Goal: Task Accomplishment & Management: Complete application form

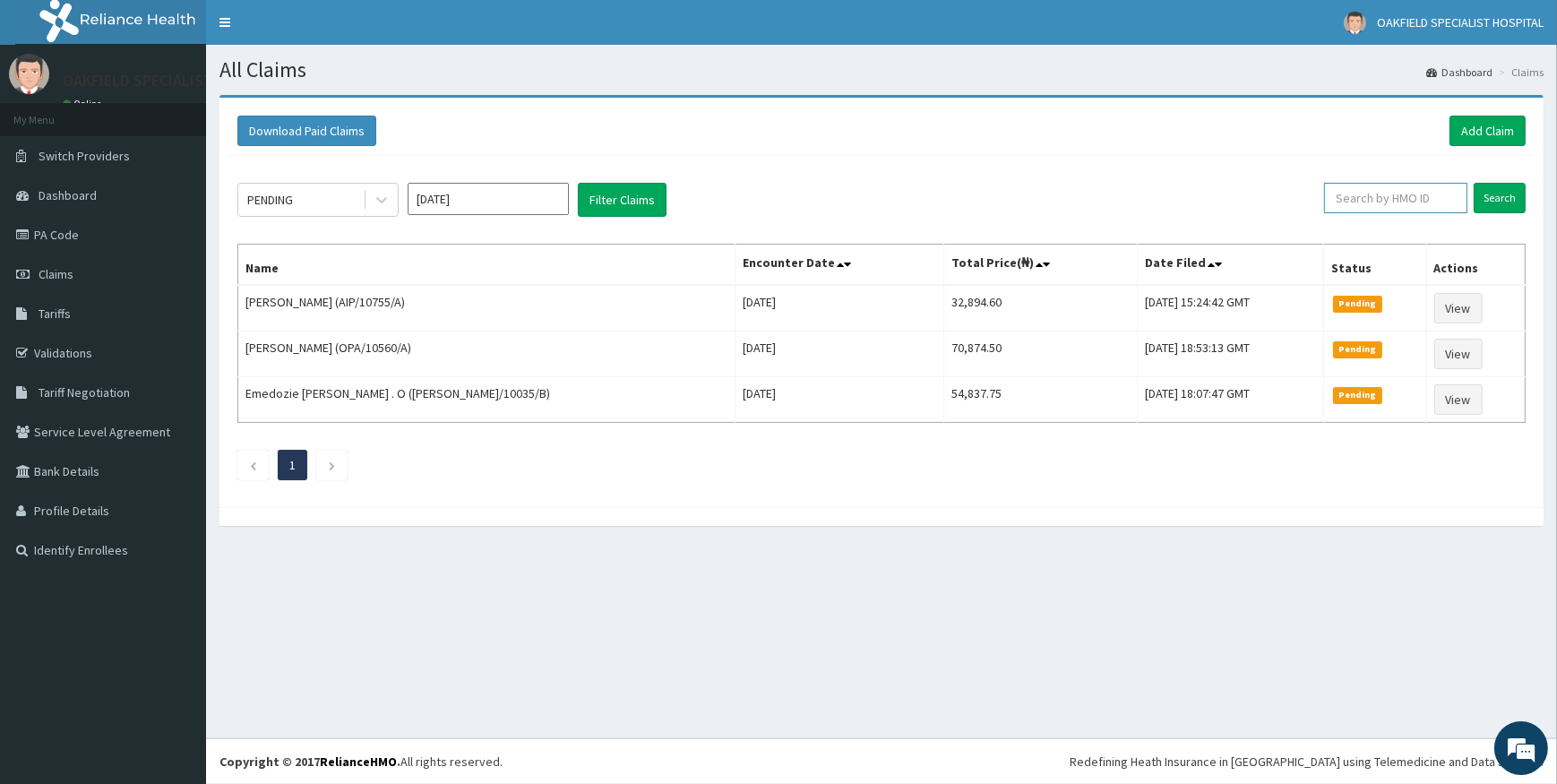
click at [1406, 203] on input "text" at bounding box center [1395, 198] width 144 height 30
paste input "TEN/10014/D"
type input "TEN/10014/D"
click at [1499, 196] on input "Search" at bounding box center [1499, 198] width 52 height 30
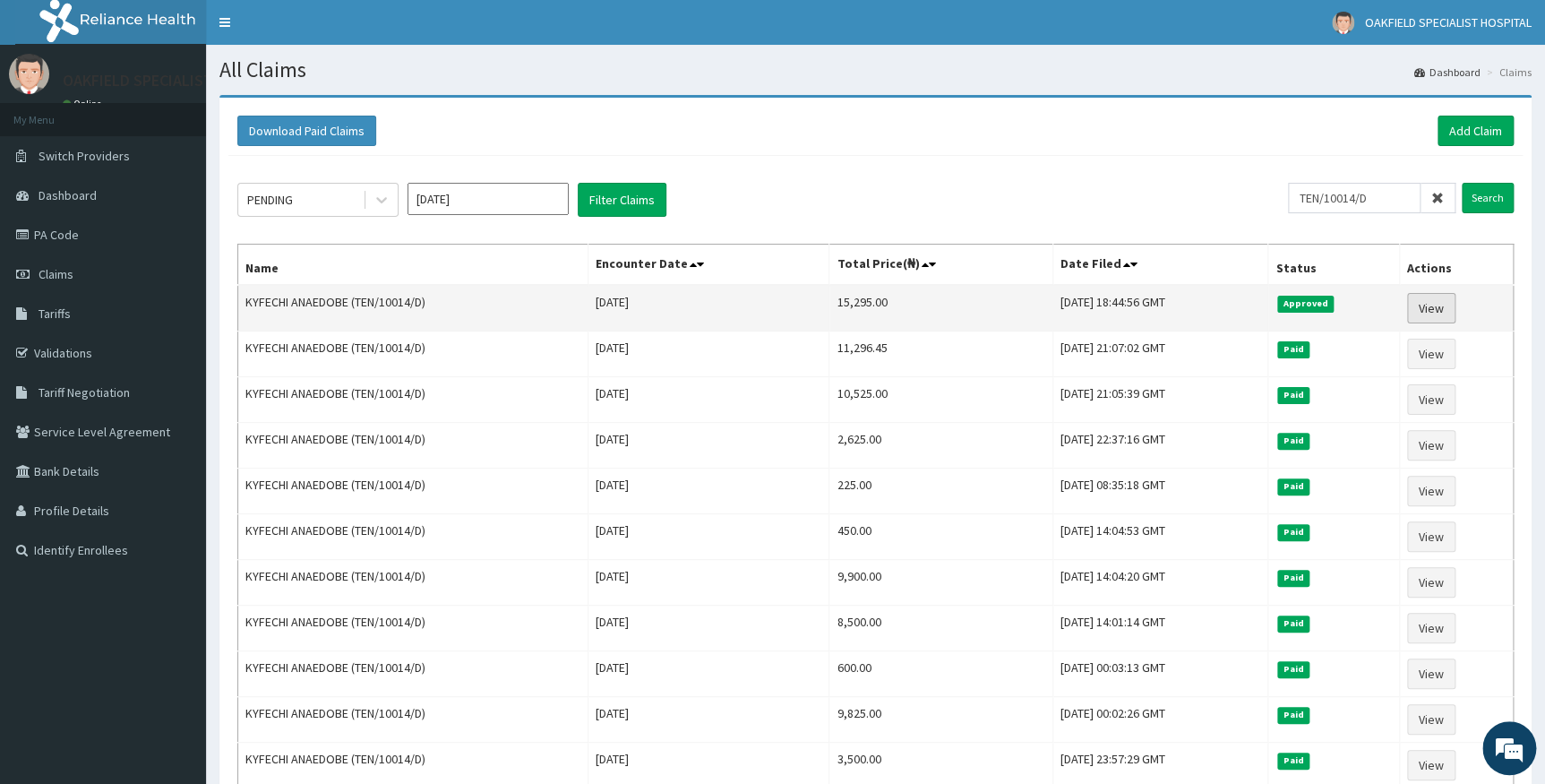
click at [1432, 309] on link "View" at bounding box center [1431, 308] width 49 height 30
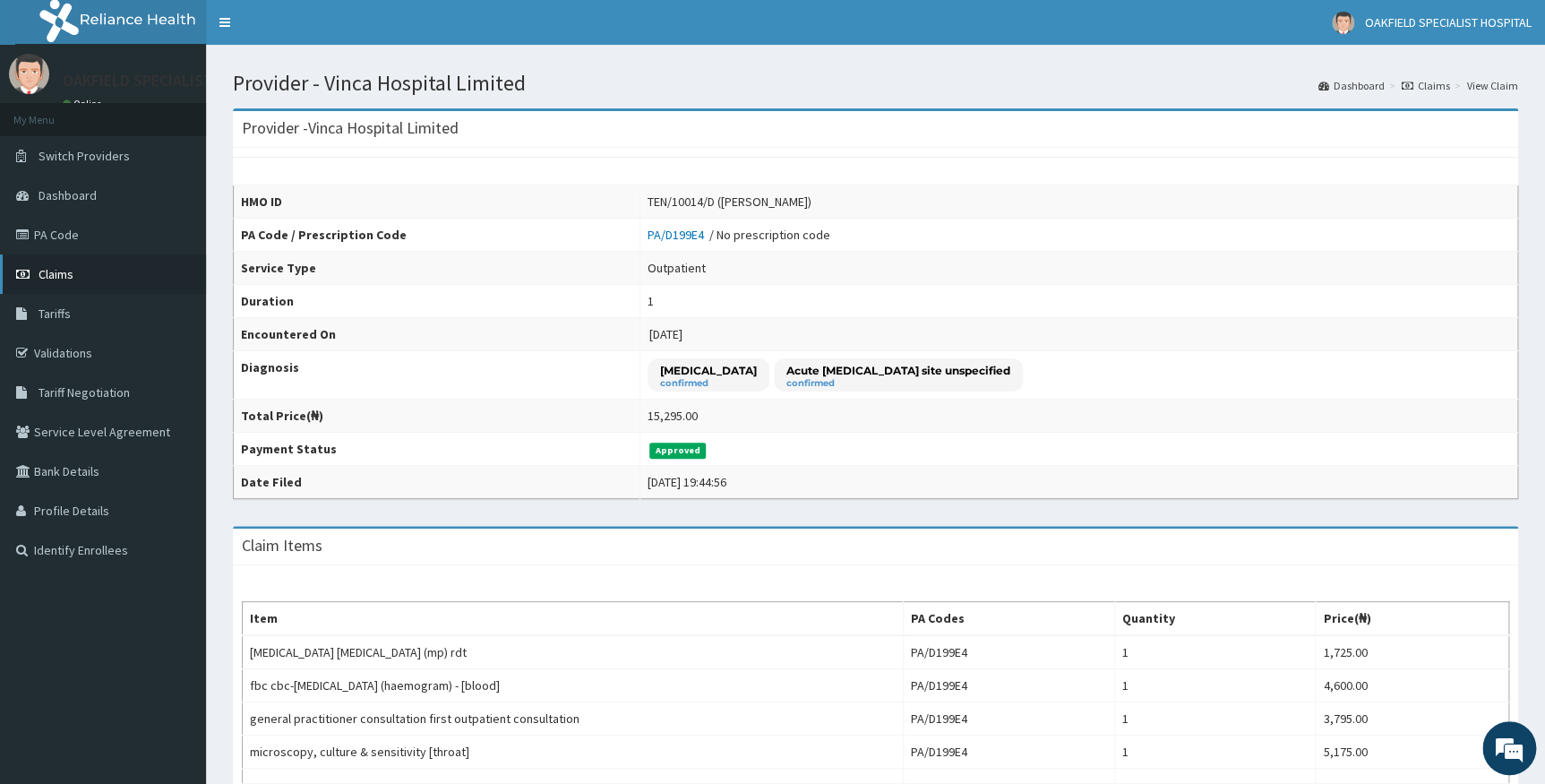
click at [64, 272] on span "Claims" at bounding box center [55, 274] width 35 height 16
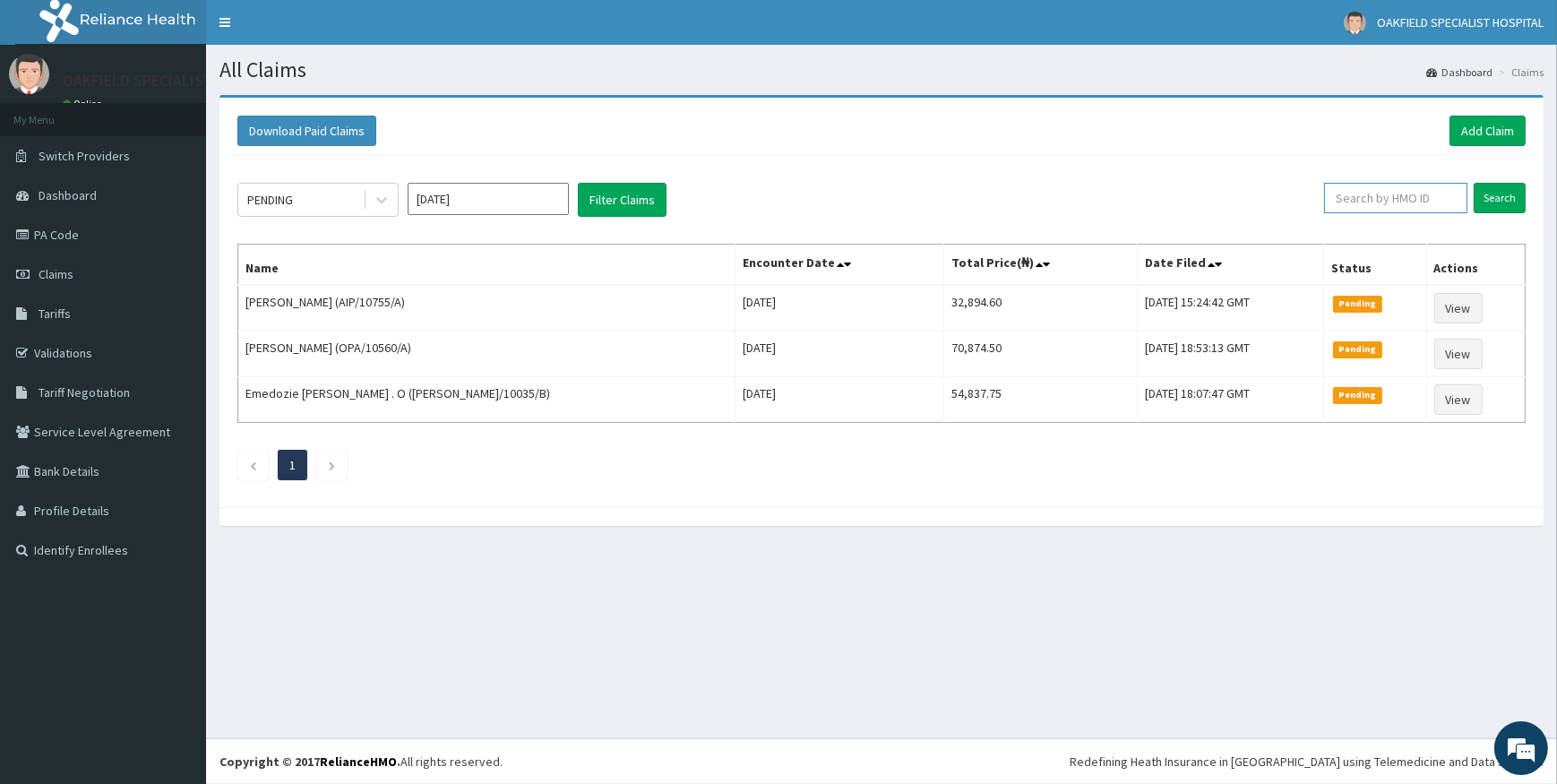
click at [1403, 194] on input "text" at bounding box center [1395, 198] width 144 height 30
paste input "TEN/10014/D"
type input "TEN/10014/D"
click at [1496, 192] on input "Search" at bounding box center [1499, 198] width 52 height 30
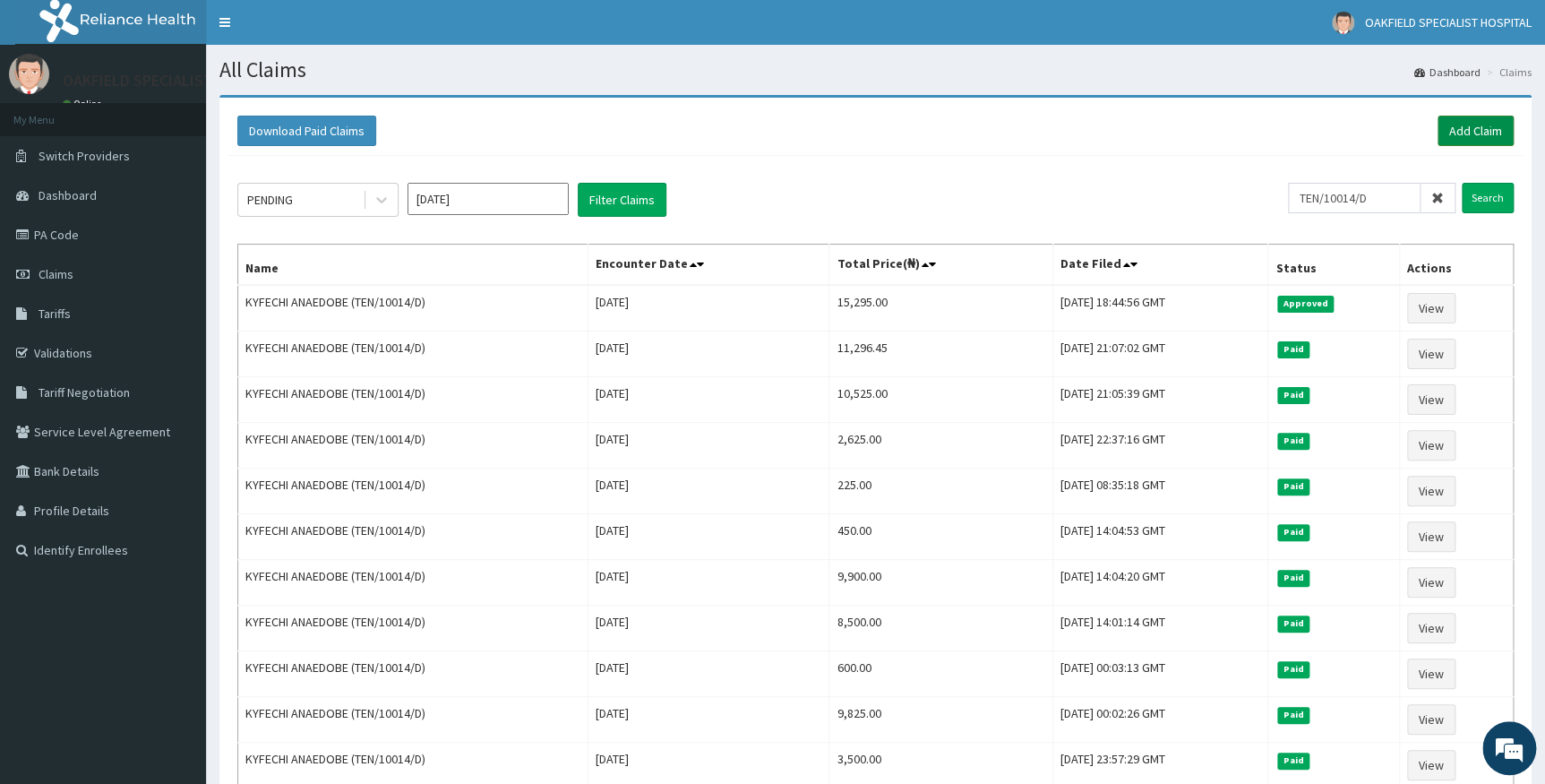
click at [1462, 120] on link "Add Claim" at bounding box center [1476, 130] width 76 height 30
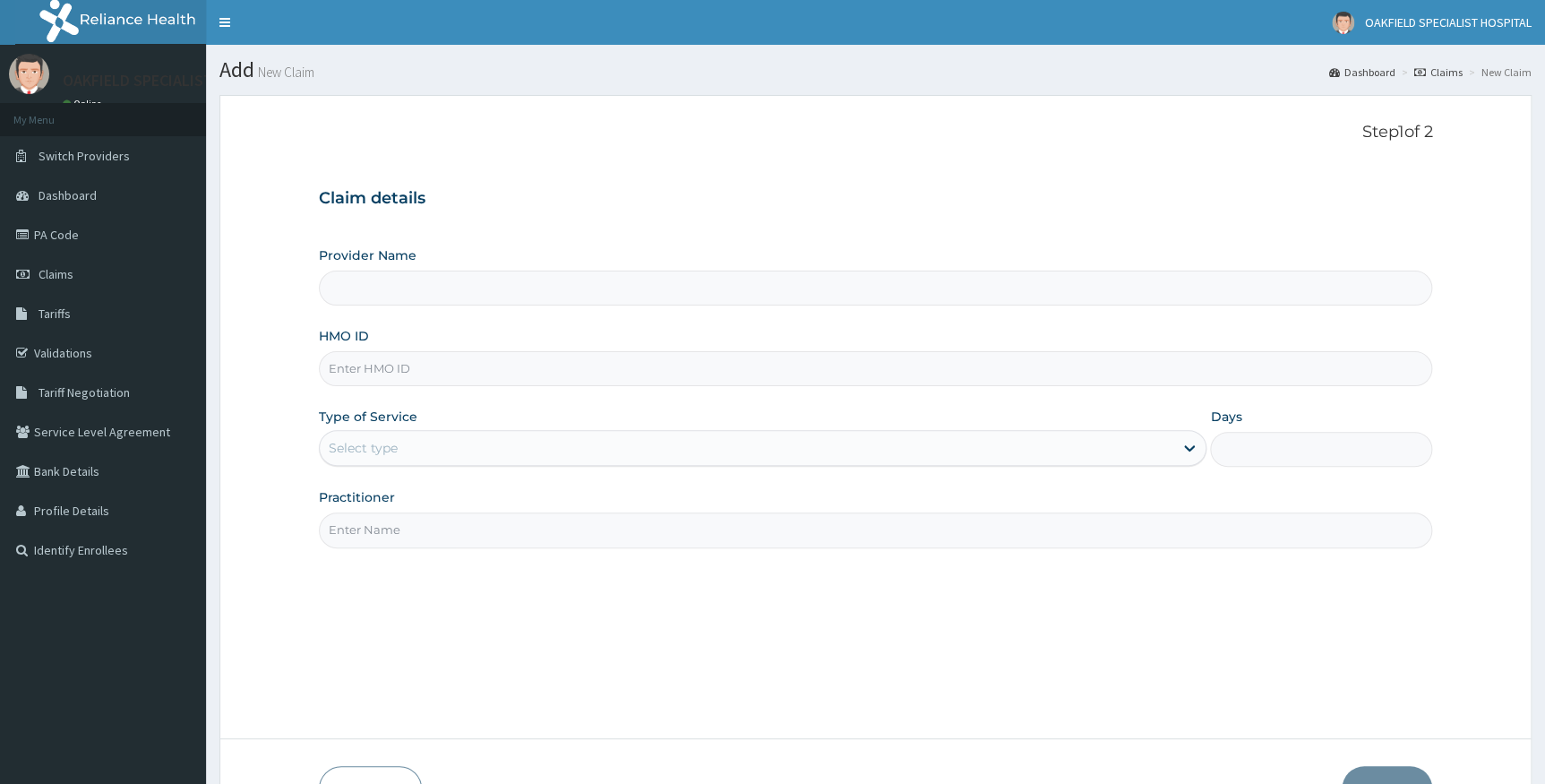
click at [376, 366] on input "HMO ID" at bounding box center [876, 368] width 1114 height 35
paste input "TEN/10014/D"
type input "TEN/10014/D"
type input "Vinca Hospital Limited"
type input "TEN/10014/D"
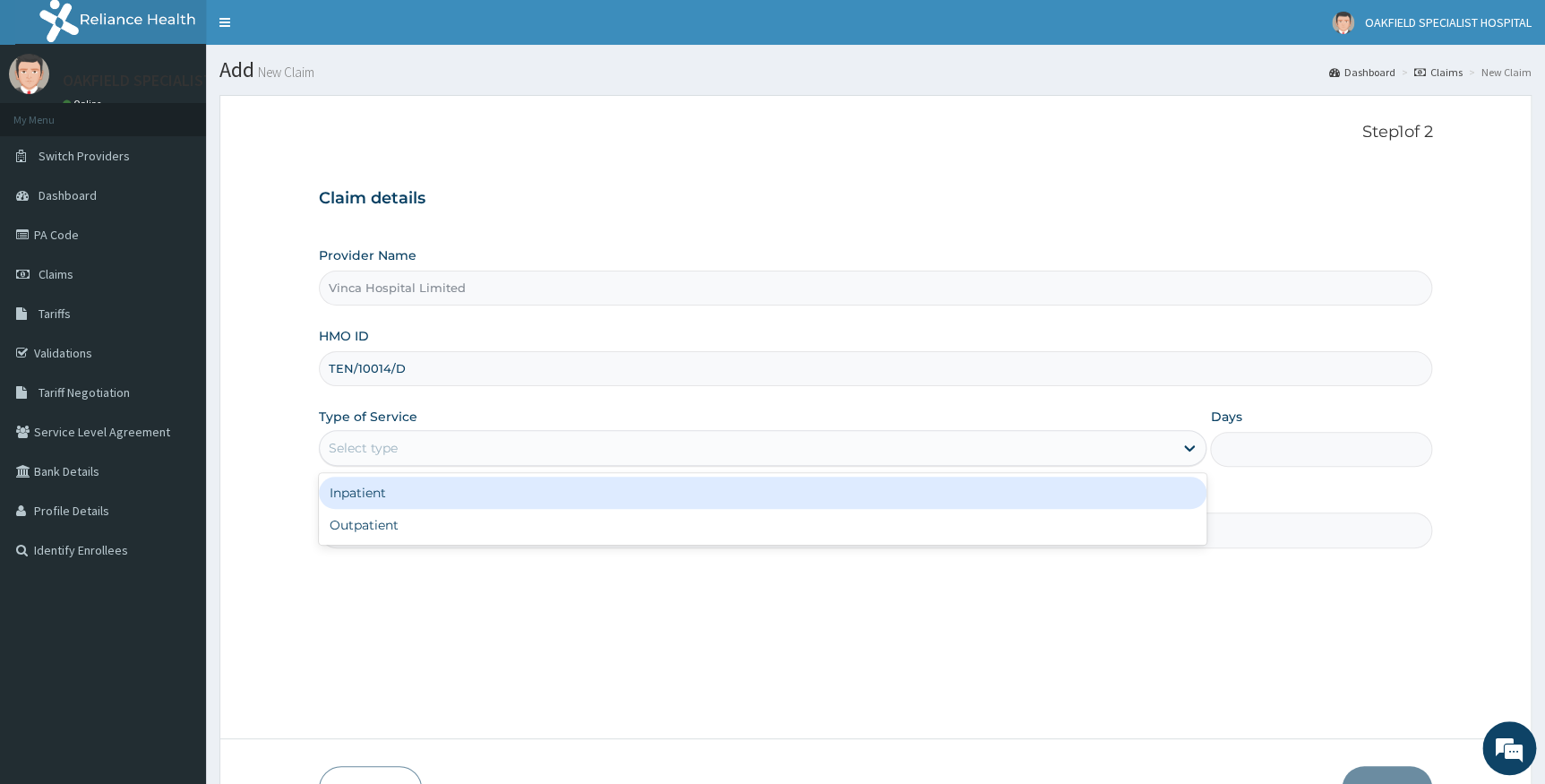
click at [397, 448] on div "Select type" at bounding box center [363, 447] width 69 height 18
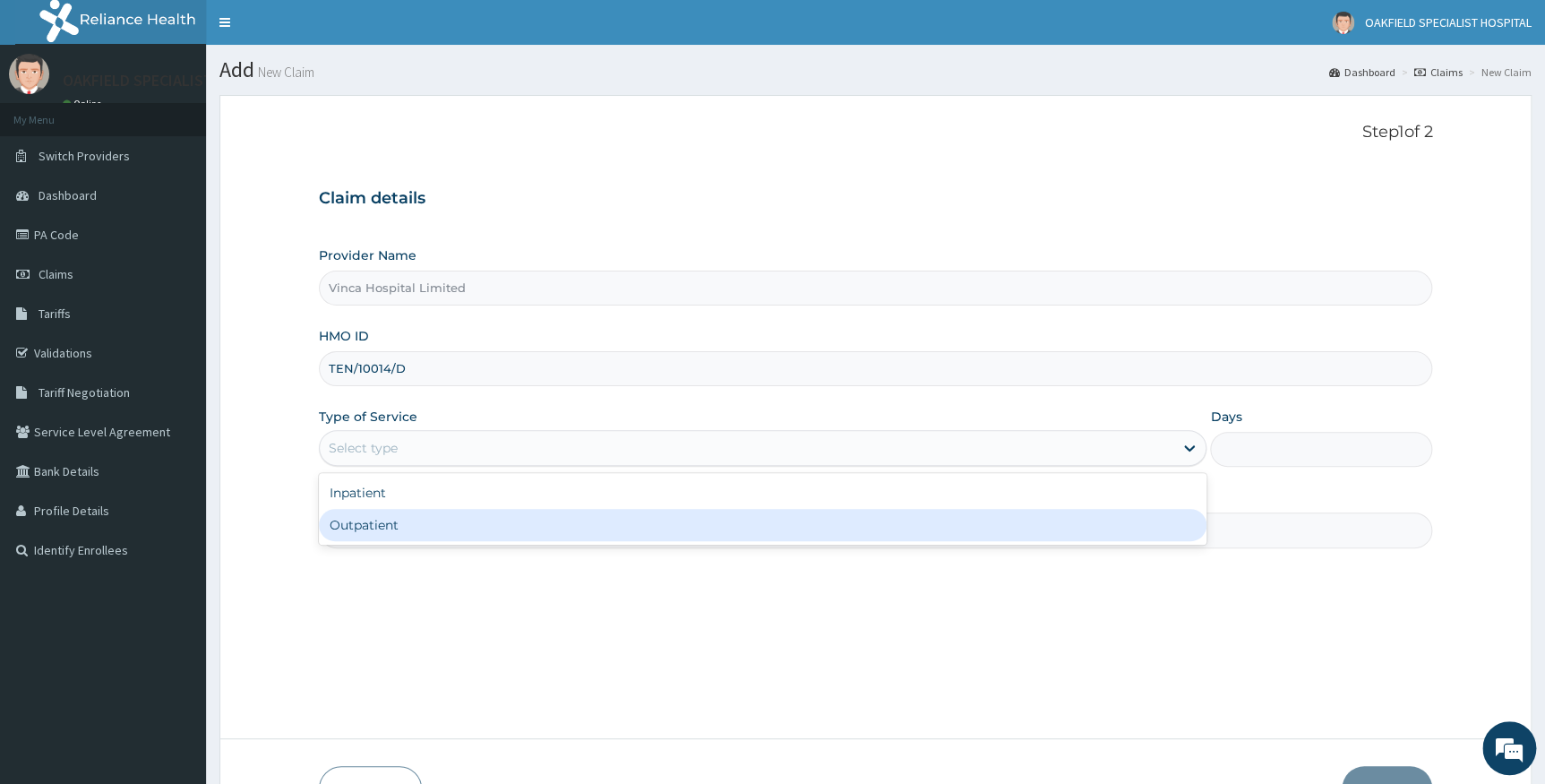
click at [404, 530] on div "Outpatient" at bounding box center [763, 524] width 888 height 32
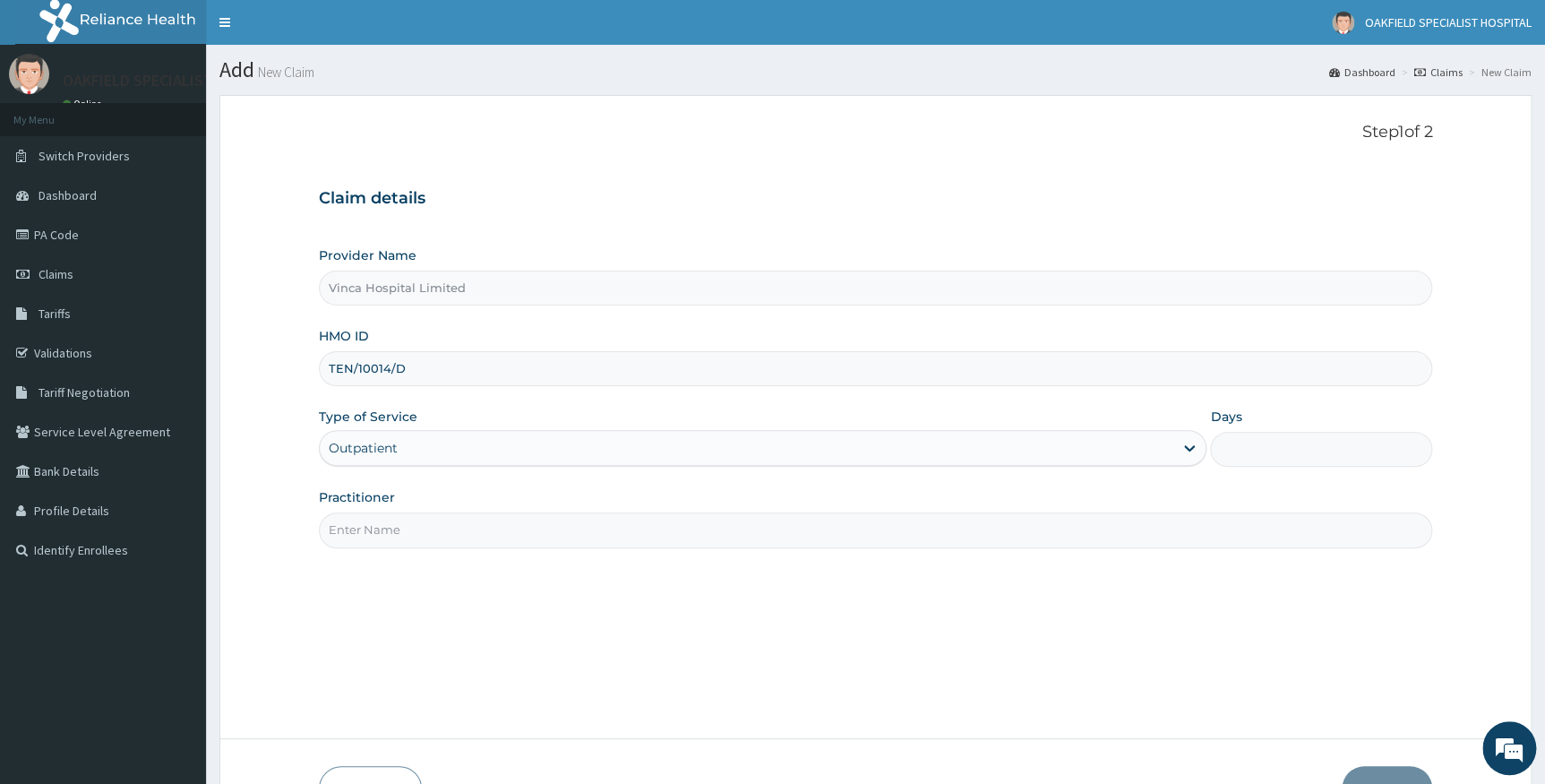
type input "1"
click at [403, 533] on input "Practitioner" at bounding box center [876, 529] width 1114 height 35
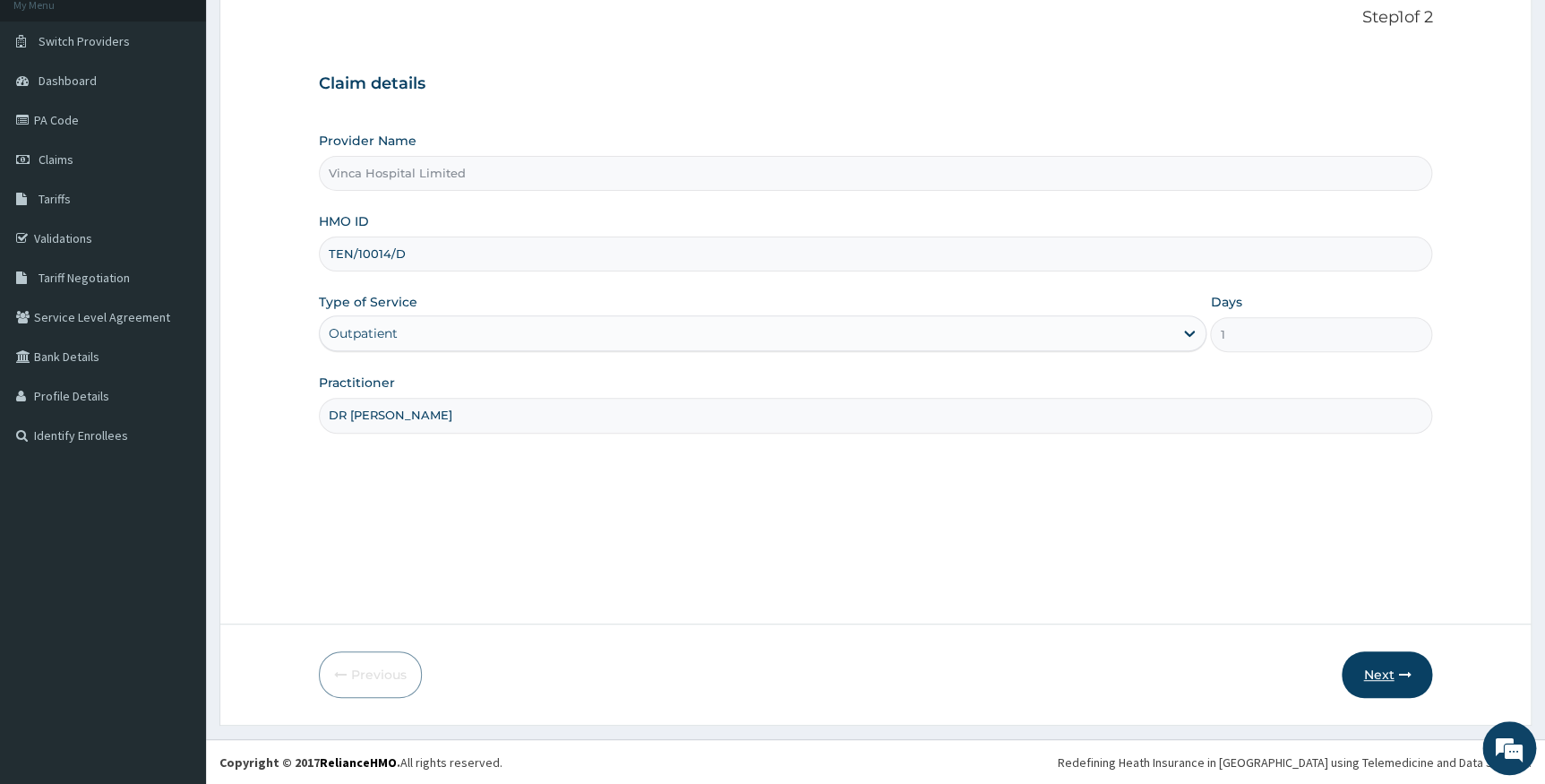
type input "DR CHARITY"
click at [1387, 673] on button "Next" at bounding box center [1386, 674] width 90 height 47
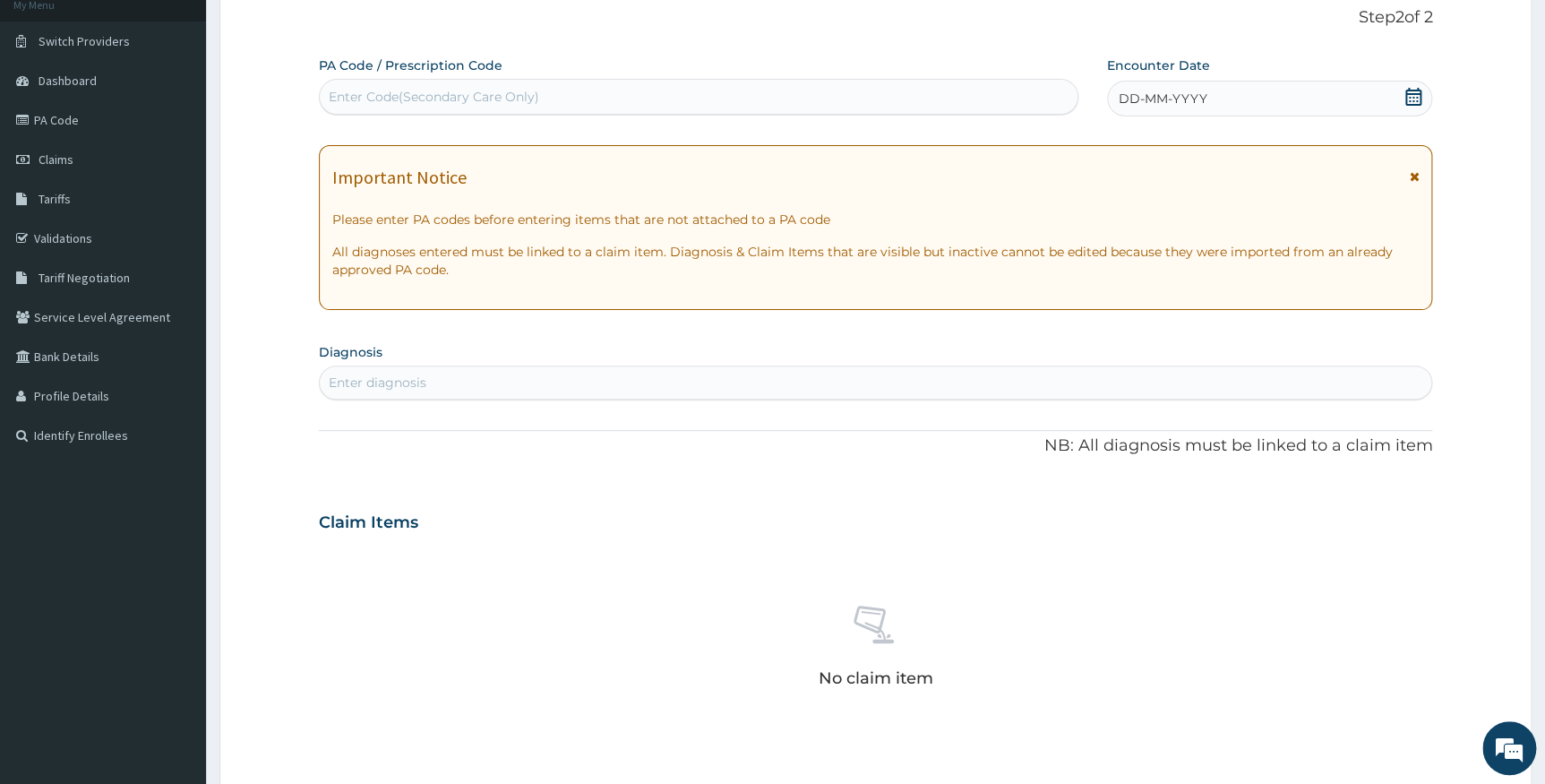
click at [509, 100] on div "Enter Code(Secondary Care Only)" at bounding box center [433, 97] width 210 height 18
paste input "PA/15B6EA"
type input "PA/15B6EA"
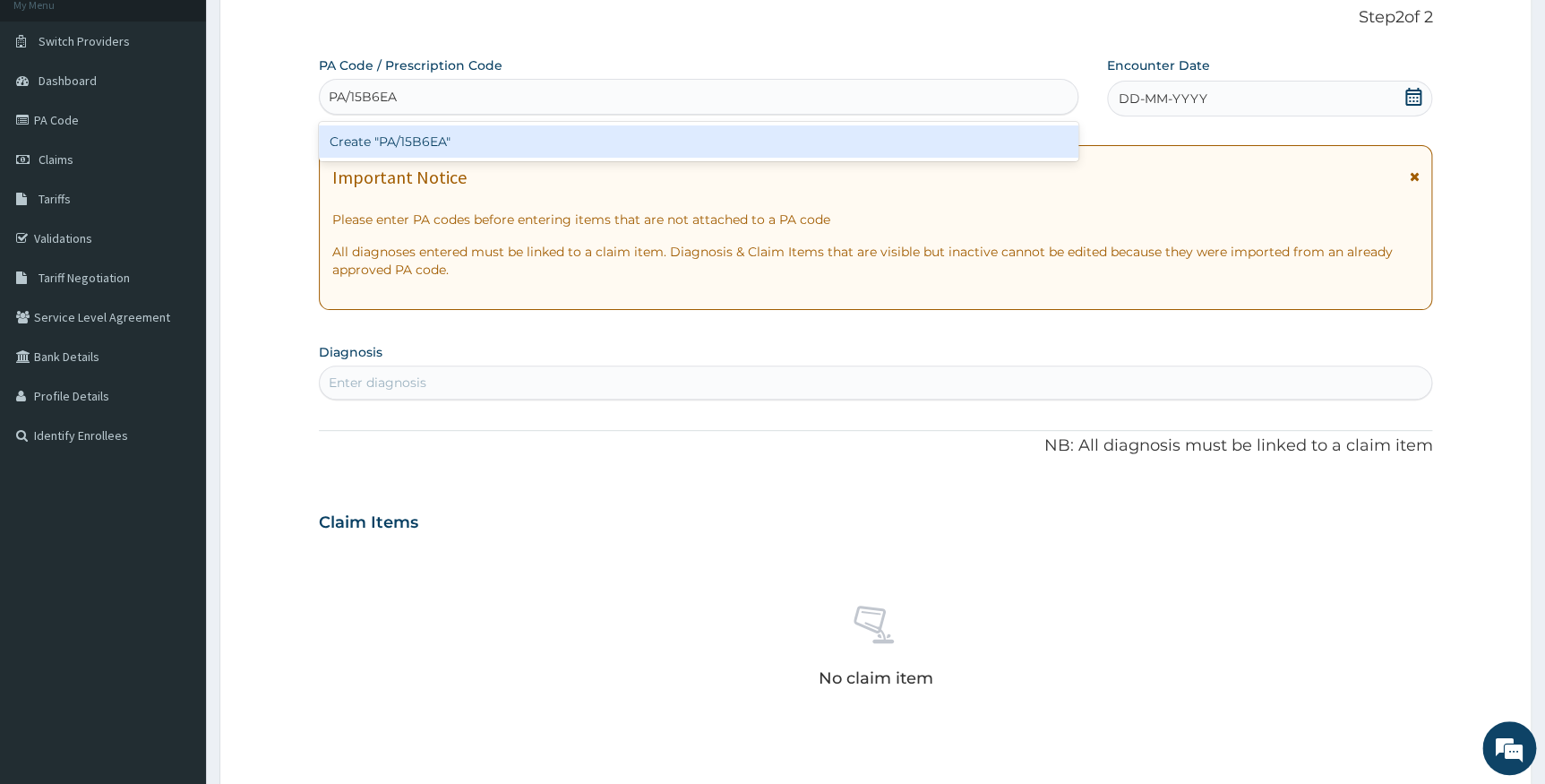
click at [419, 143] on div "Create "PA/15B6EA"" at bounding box center [699, 142] width 760 height 32
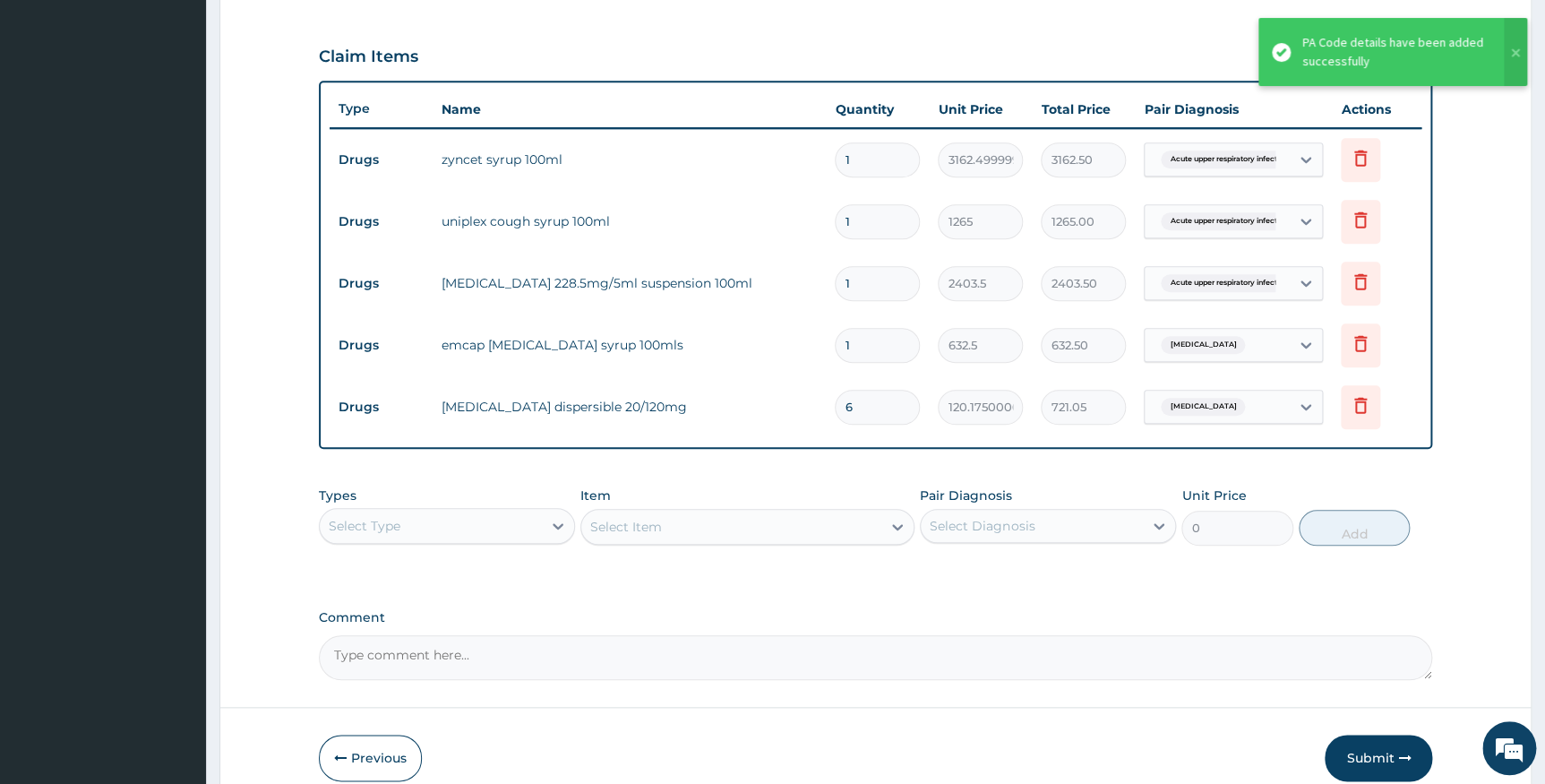
scroll to position [671, 0]
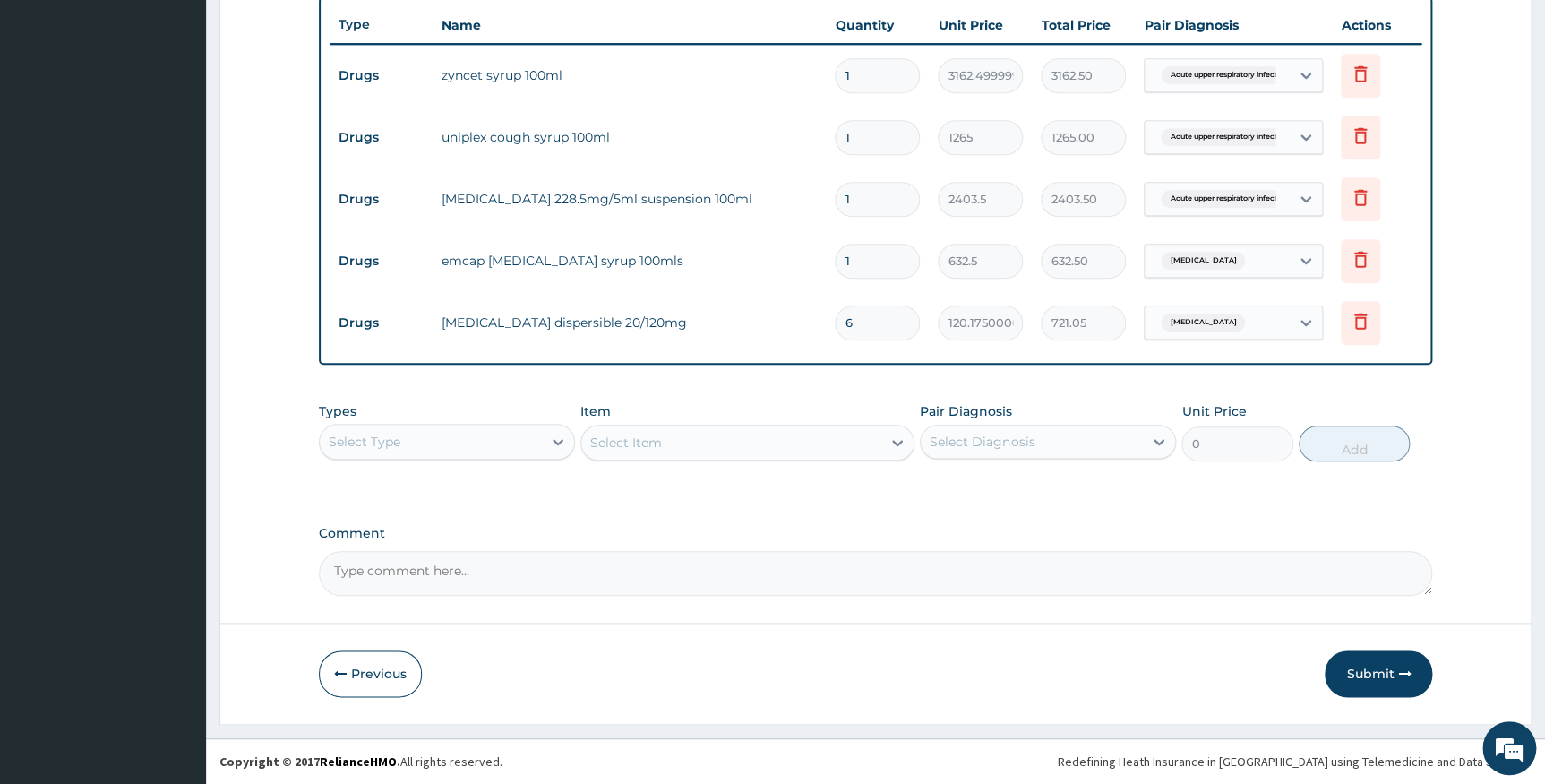
drag, startPoint x: 1366, startPoint y: 671, endPoint x: 1361, endPoint y: 656, distance: 15.8
click at [1366, 666] on button "Submit" at bounding box center [1378, 673] width 108 height 47
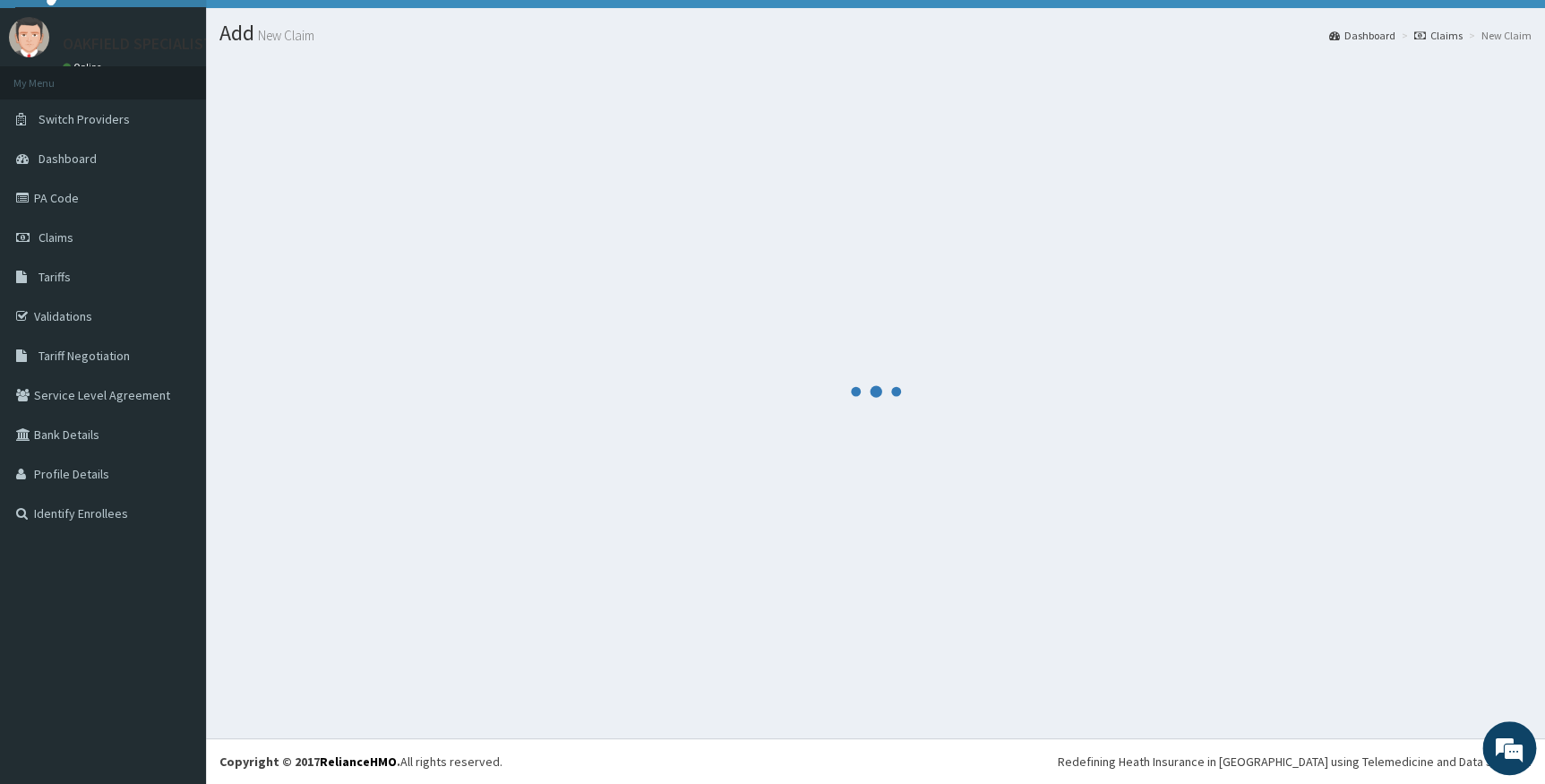
scroll to position [36, 0]
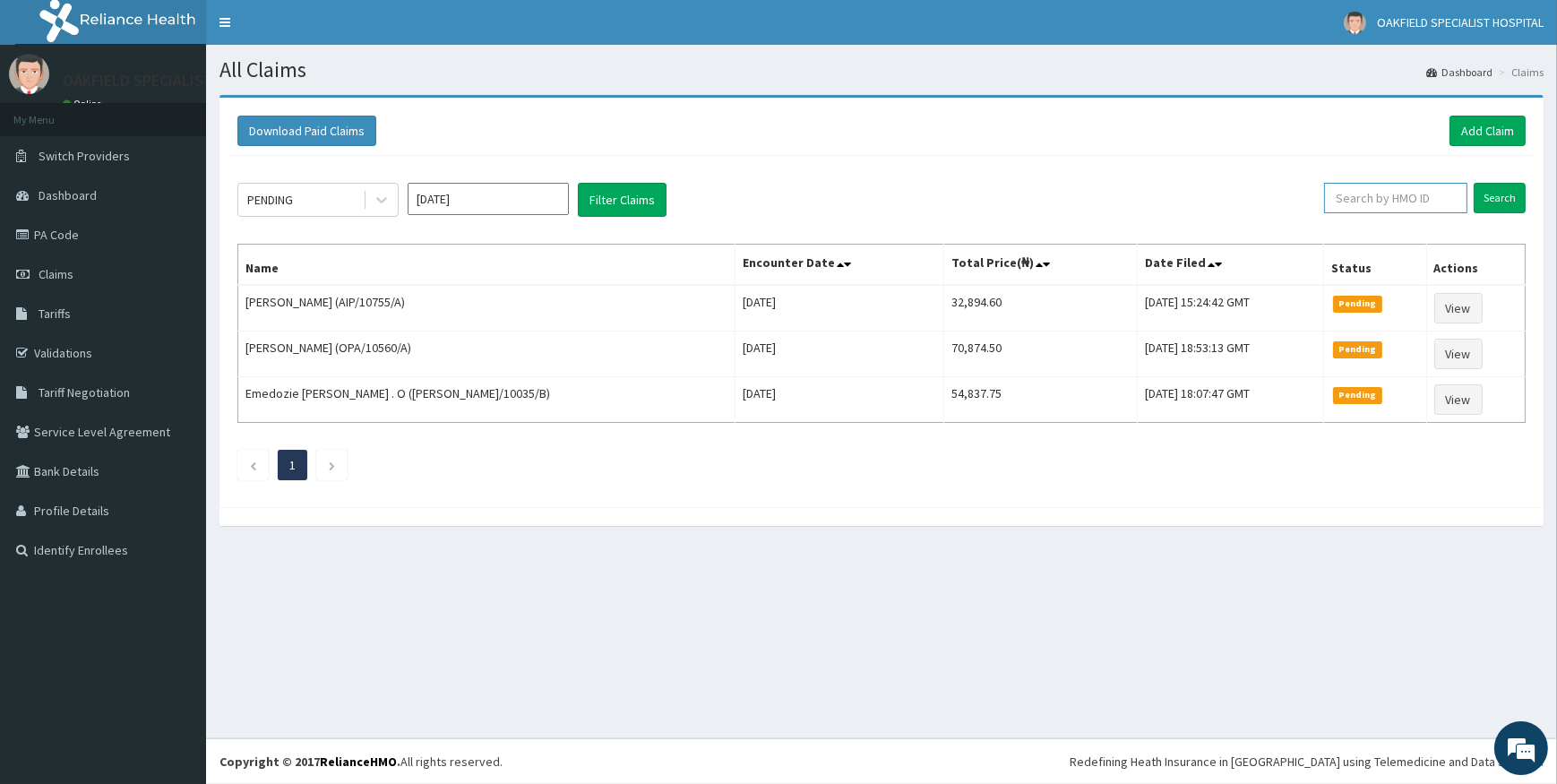
click at [1356, 192] on input "text" at bounding box center [1395, 198] width 144 height 30
paste input "TEN/10014/D"
drag, startPoint x: 1503, startPoint y: 198, endPoint x: 1504, endPoint y: 187, distance: 11.0
click at [1504, 196] on input "Search" at bounding box center [1499, 198] width 52 height 30
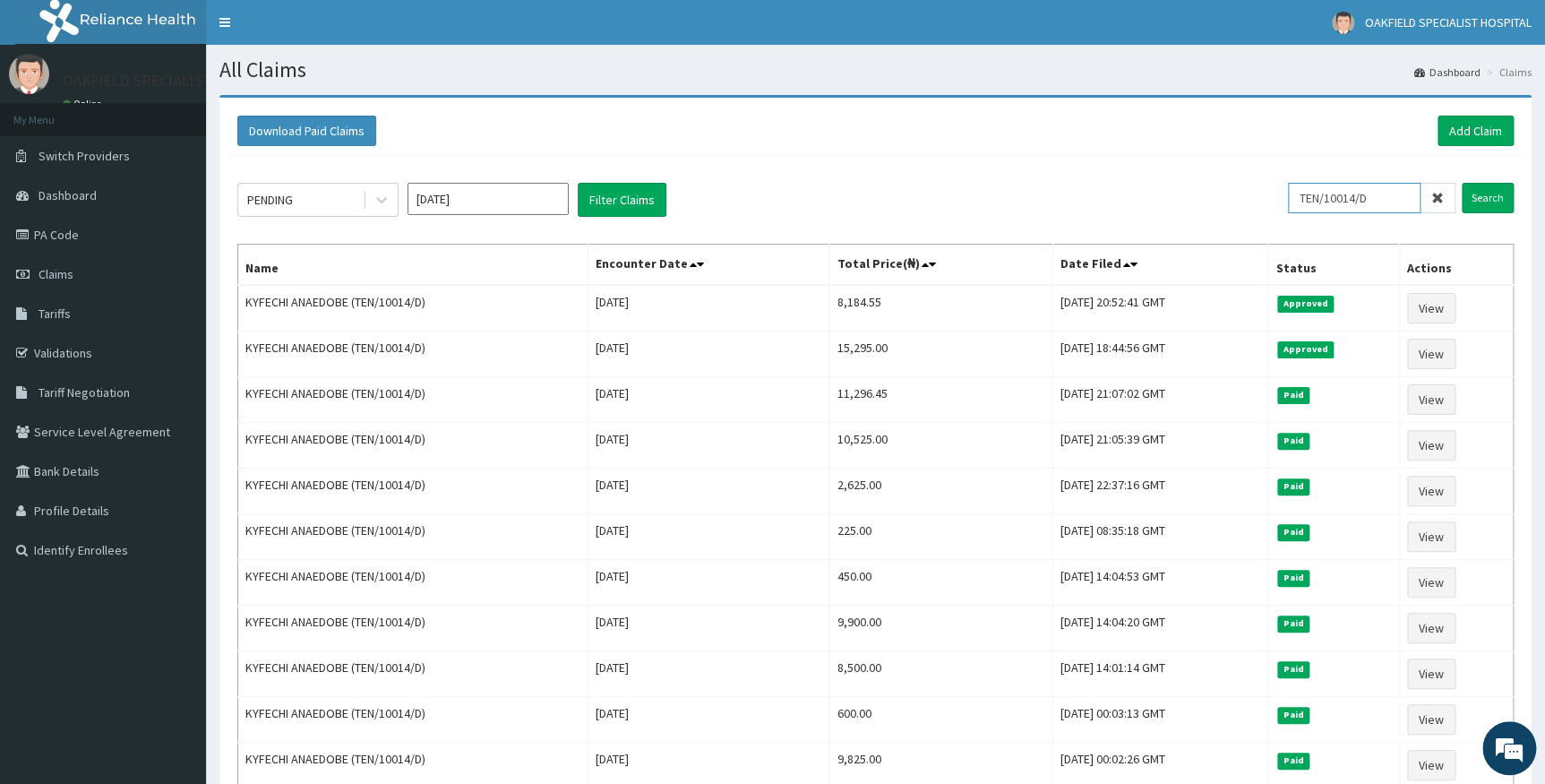
drag, startPoint x: 1386, startPoint y: 202, endPoint x: 1193, endPoint y: 211, distance: 193.2
click at [1193, 211] on div "PENDING Oct 2025 Filter Claims TEN/10014/D Search" at bounding box center [875, 200] width 1277 height 34
paste input "C"
type input "TEN/10014/C"
click at [1483, 202] on input "Search" at bounding box center [1487, 198] width 52 height 30
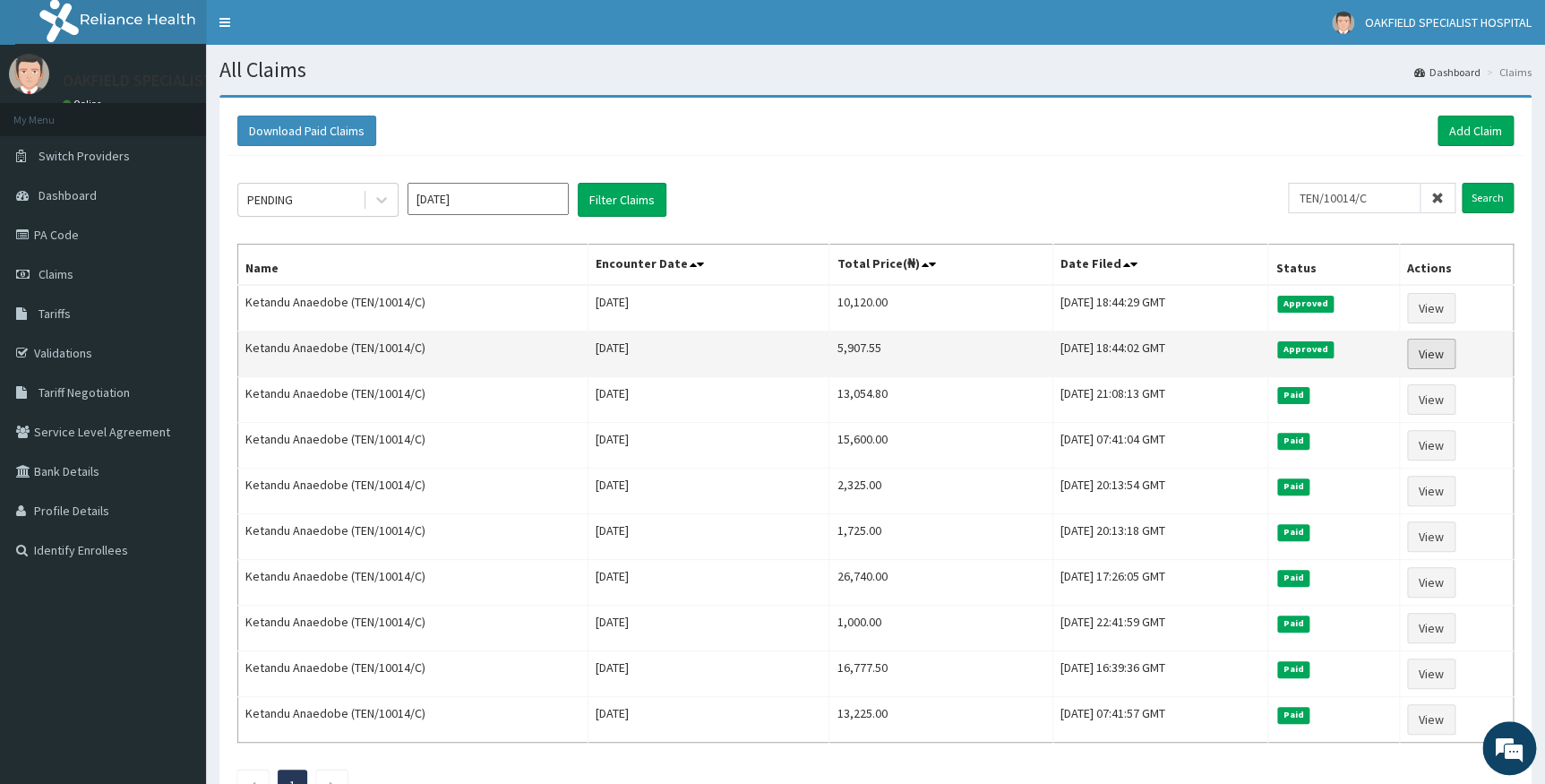
click at [1442, 352] on link "View" at bounding box center [1431, 354] width 49 height 30
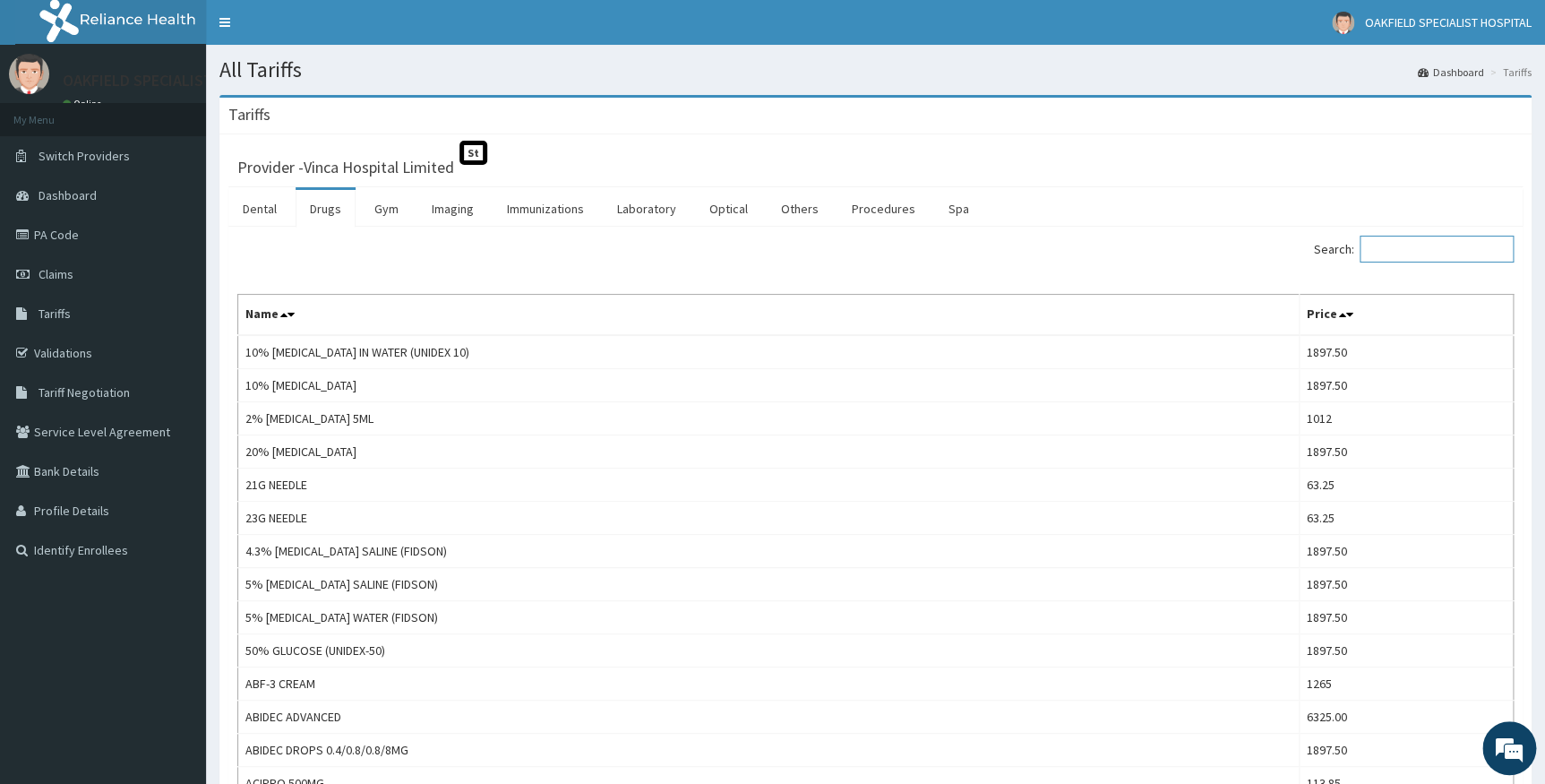
click at [1388, 249] on input "Search:" at bounding box center [1437, 249] width 154 height 27
paste input "[MEDICAL_DATA]"
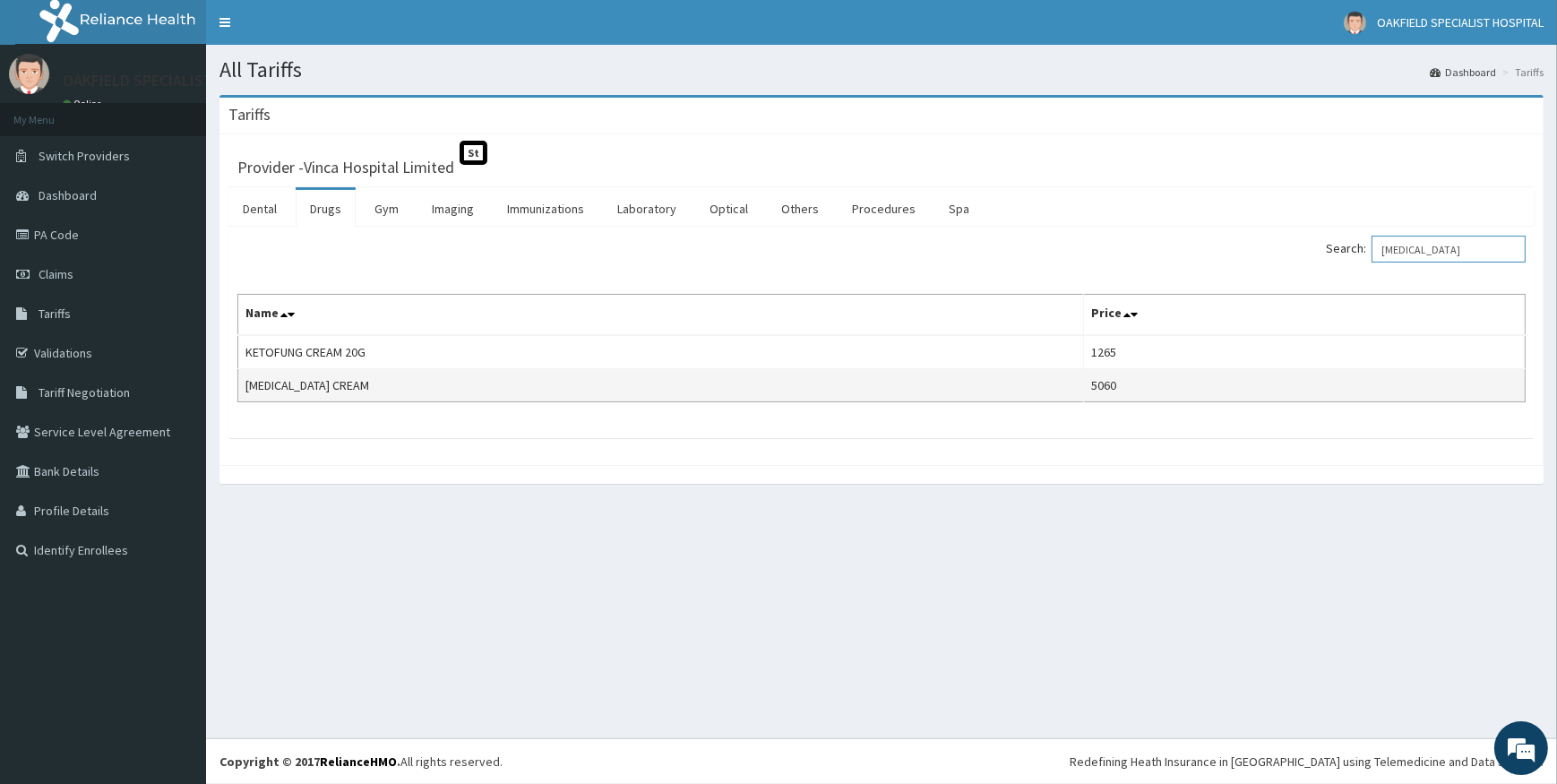
type input "[MEDICAL_DATA]"
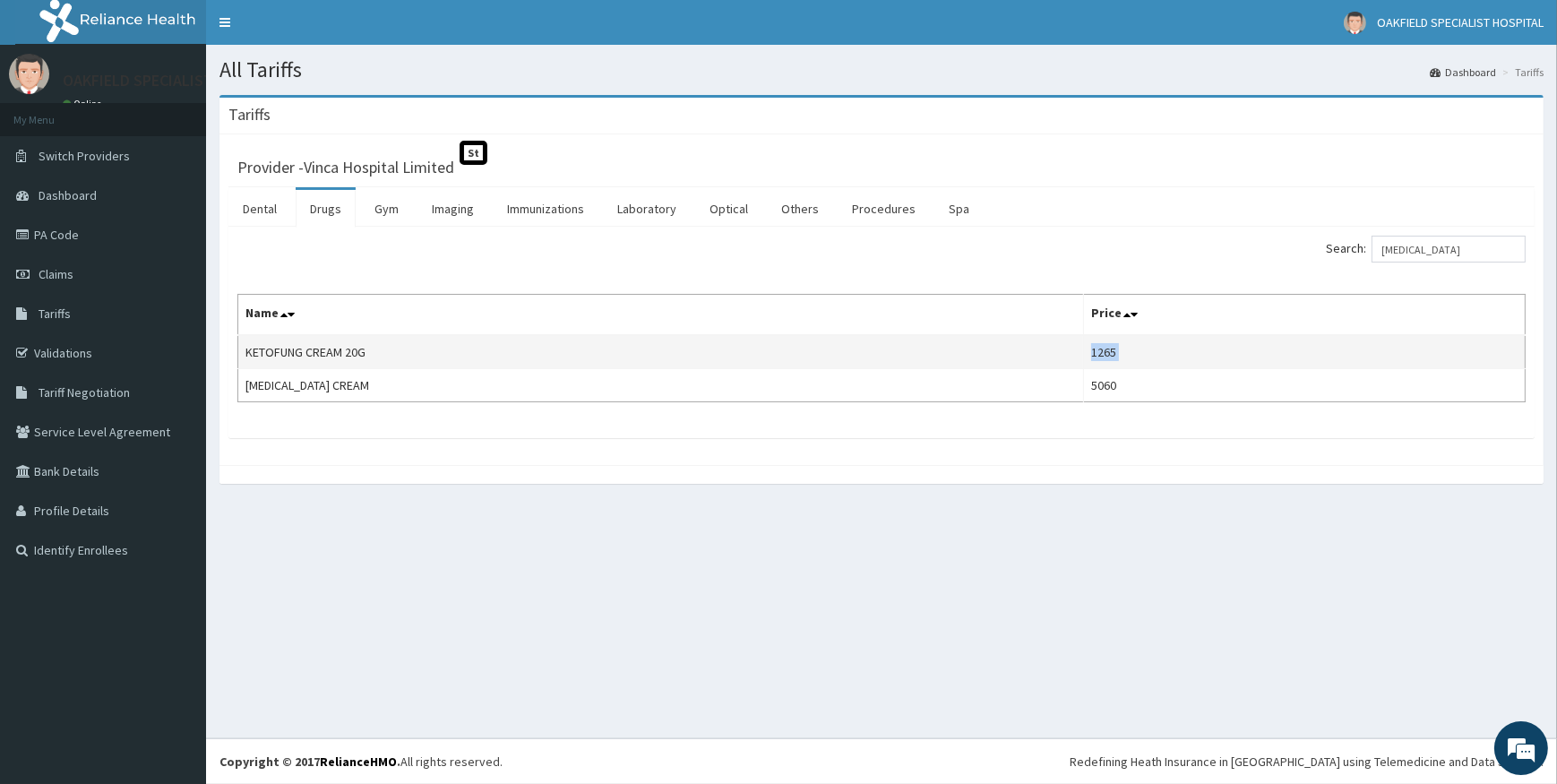
drag, startPoint x: 247, startPoint y: 379, endPoint x: 386, endPoint y: 365, distance: 139.7
click at [386, 365] on tbody "KETOFUNG CREAM 20G 1265 NIZORAL CREAM 5060" at bounding box center [882, 369] width 1287 height 68
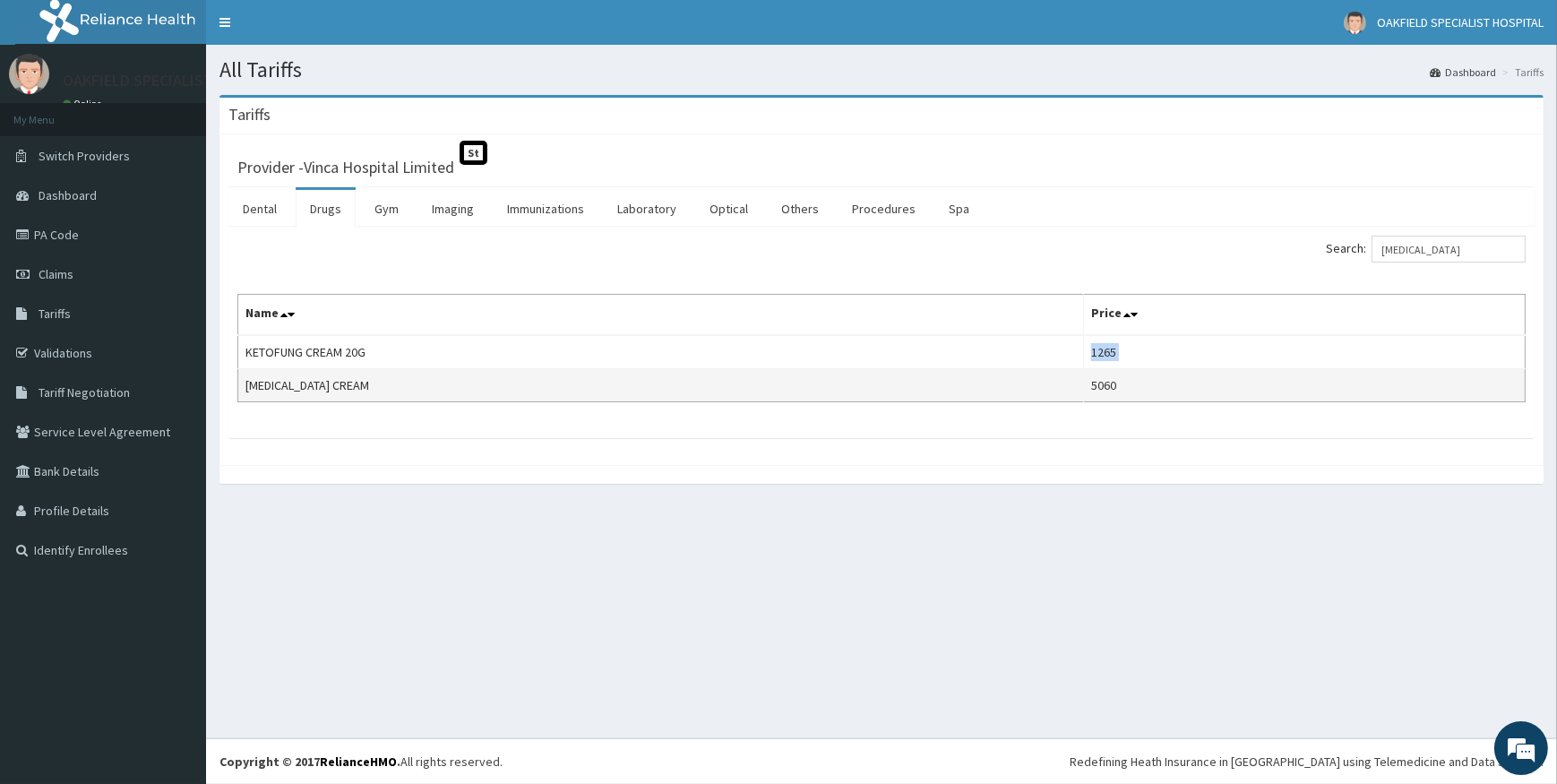
click at [246, 384] on td "NIZORAL CREAM" at bounding box center [660, 384] width 845 height 33
drag, startPoint x: 247, startPoint y: 384, endPoint x: 341, endPoint y: 382, distance: 94.0
click at [341, 382] on td "NIZORAL CREAM" at bounding box center [660, 384] width 845 height 33
copy td "NIZORAL CREAM"
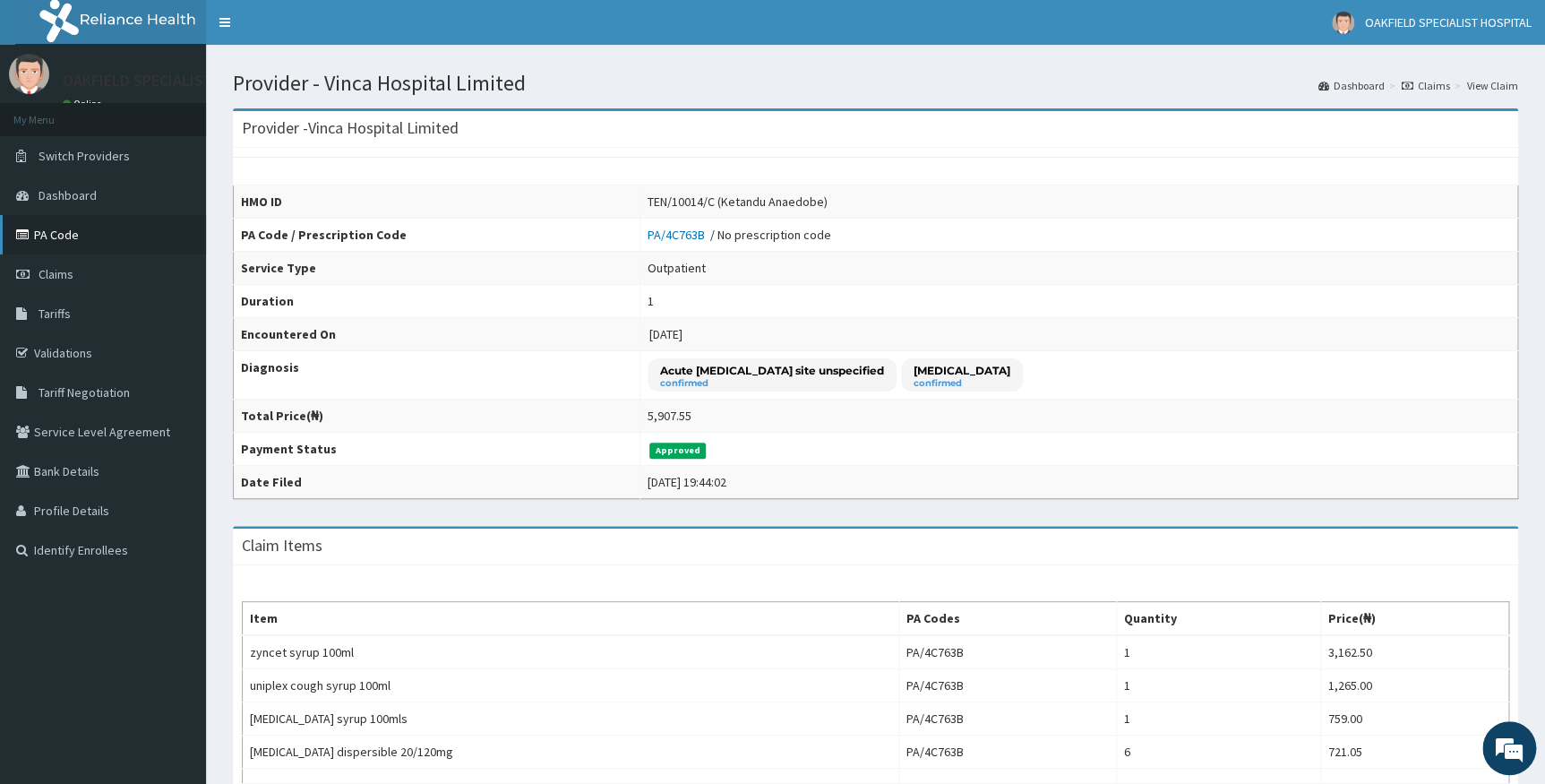
click at [44, 235] on link "PA Code" at bounding box center [103, 234] width 206 height 39
